Goal: Task Accomplishment & Management: Manage account settings

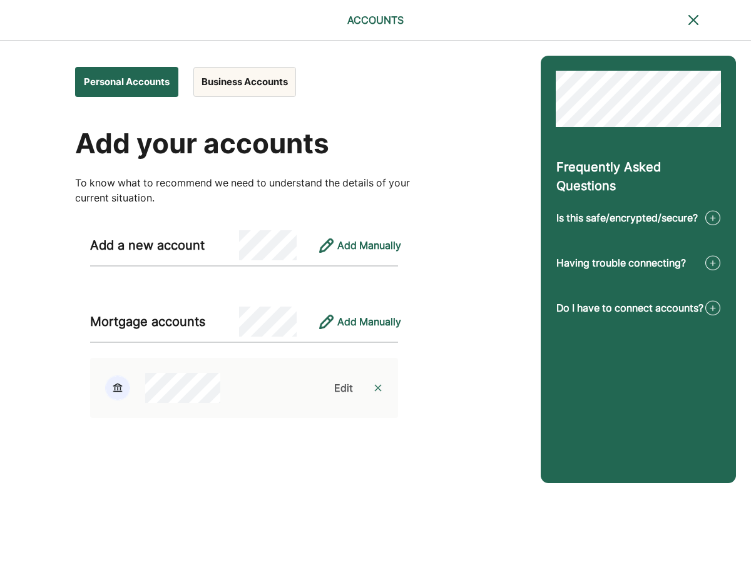
click at [225, 90] on button "Business Accounts" at bounding box center [244, 82] width 103 height 30
